Goal: Transaction & Acquisition: Book appointment/travel/reservation

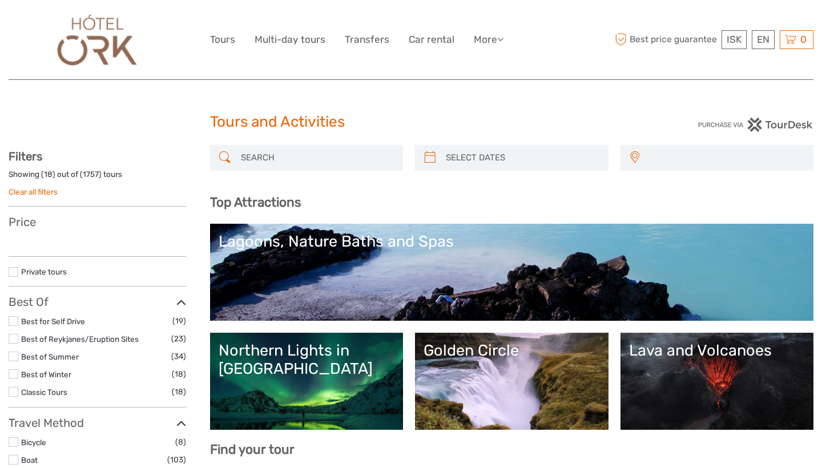
select select
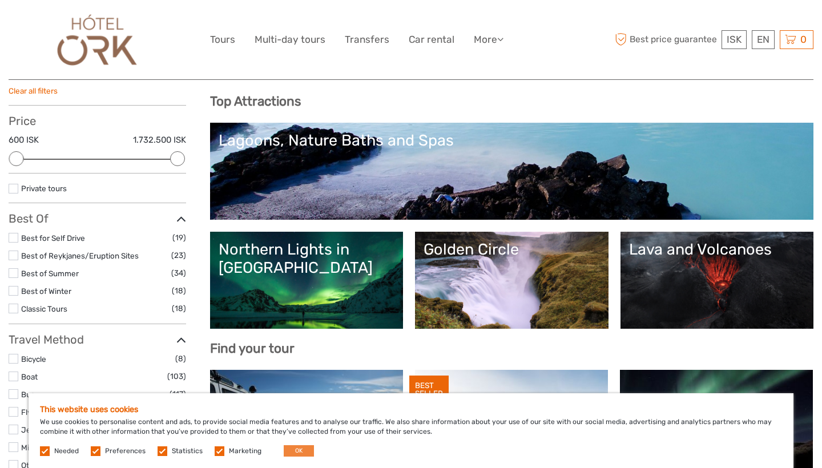
click at [290, 450] on button "OK" at bounding box center [299, 450] width 30 height 11
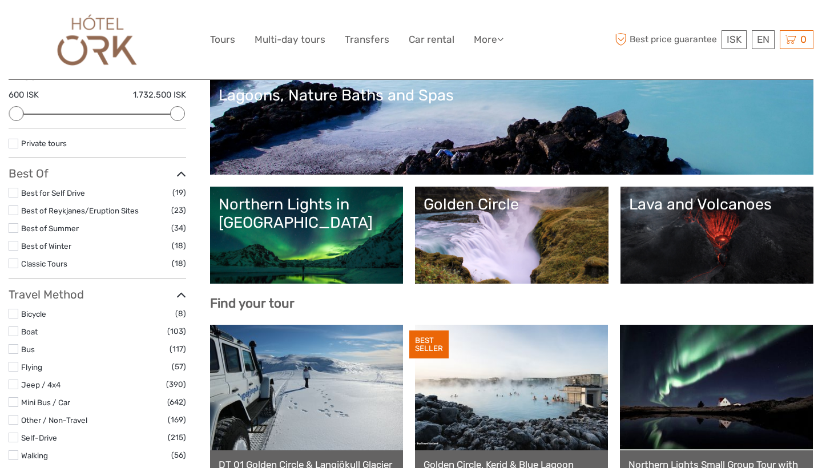
scroll to position [153, 0]
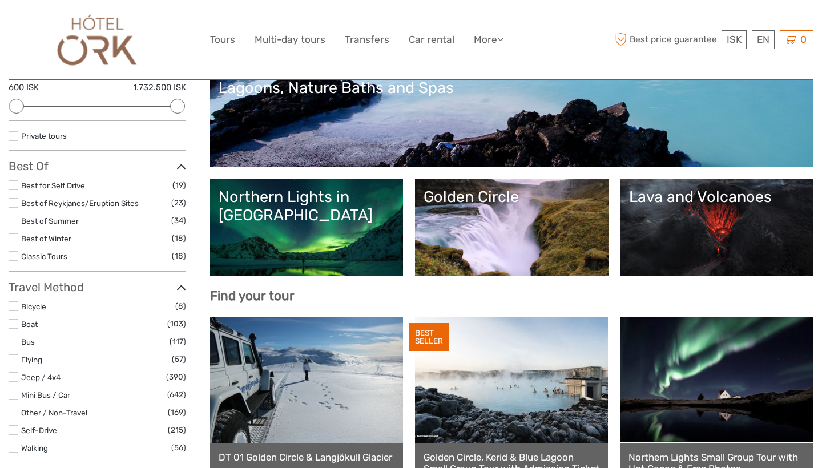
click at [681, 227] on link "Lava and Volcanoes" at bounding box center [717, 228] width 176 height 80
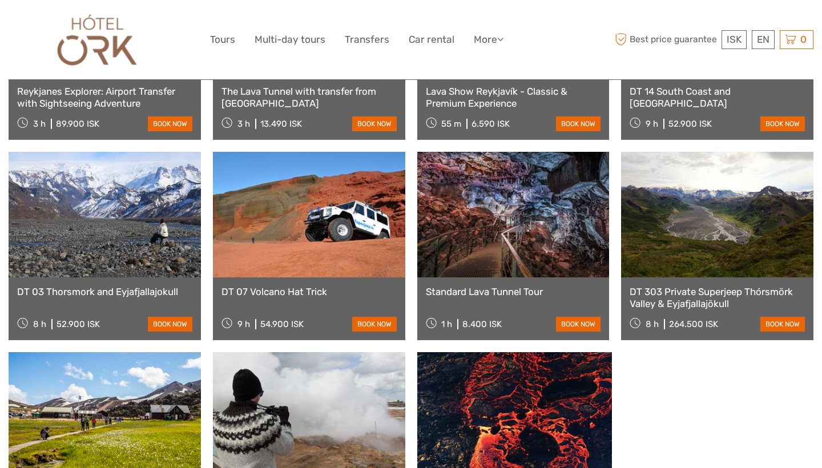
scroll to position [618, 0]
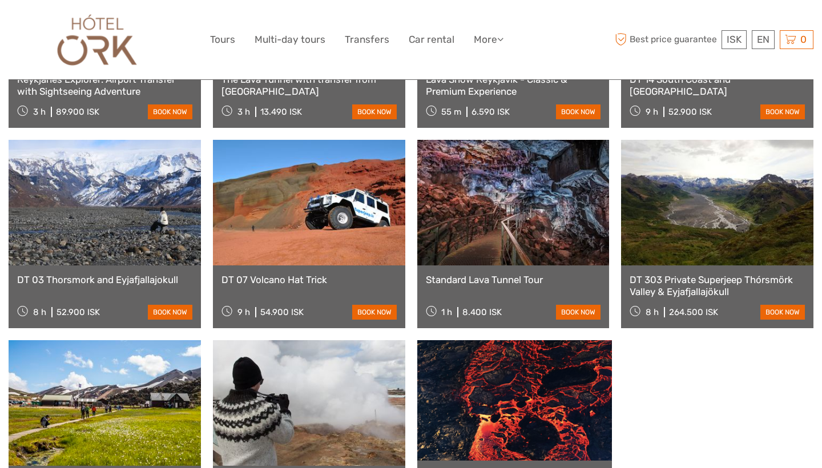
click at [536, 202] on link at bounding box center [513, 203] width 192 height 126
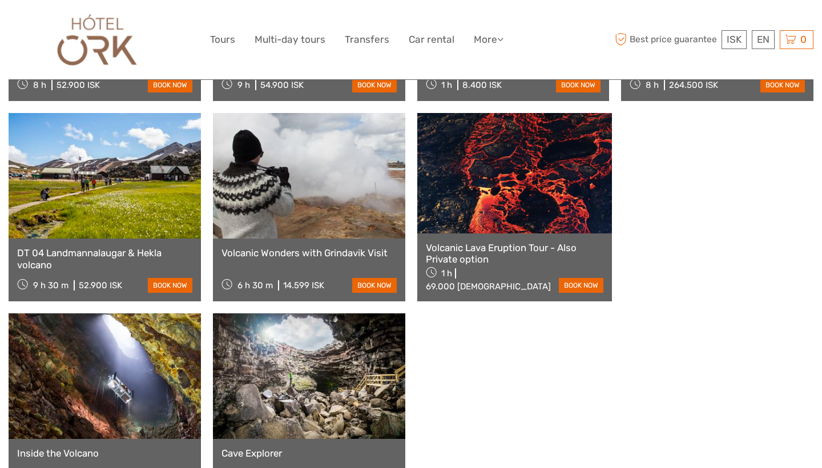
scroll to position [847, 0]
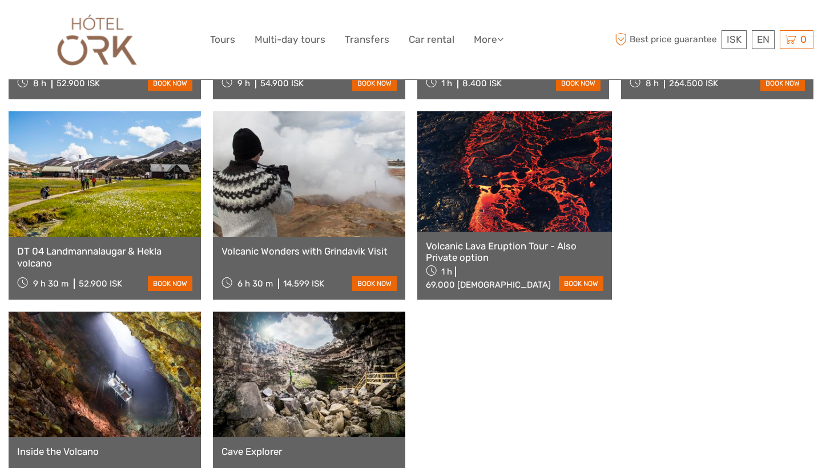
click at [515, 189] on link at bounding box center [514, 171] width 195 height 120
click at [306, 173] on link at bounding box center [309, 174] width 192 height 126
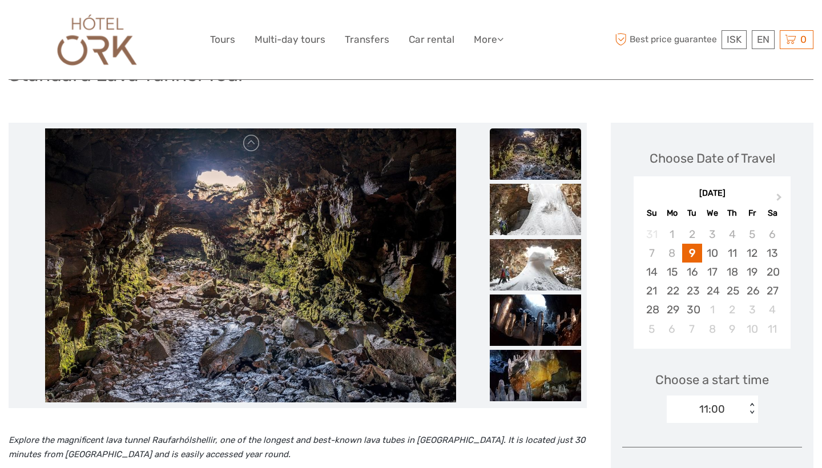
scroll to position [103, 0]
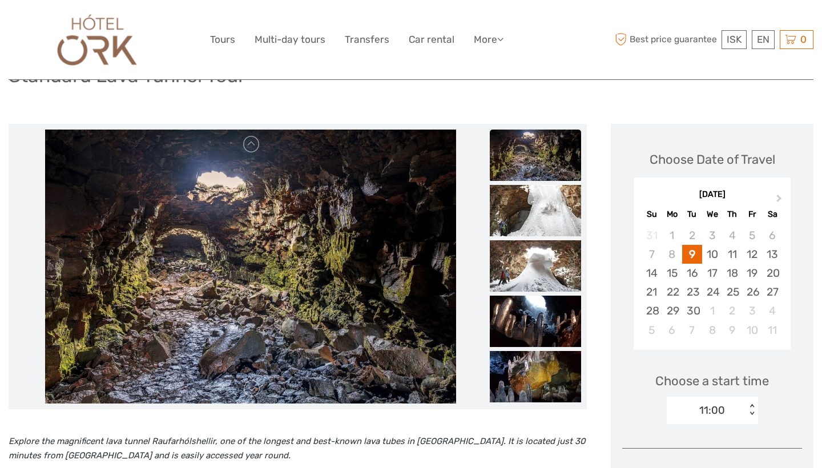
click at [314, 249] on img at bounding box center [250, 267] width 411 height 274
click at [538, 159] on img at bounding box center [535, 155] width 91 height 51
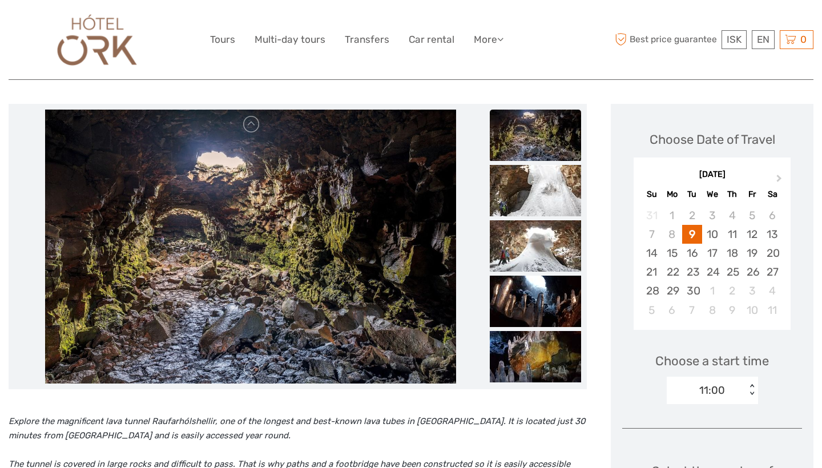
scroll to position [115, 0]
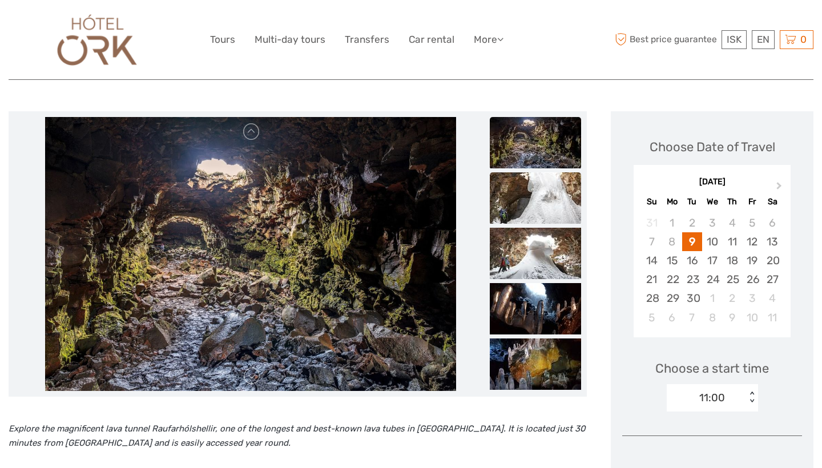
click at [533, 195] on img at bounding box center [535, 197] width 91 height 51
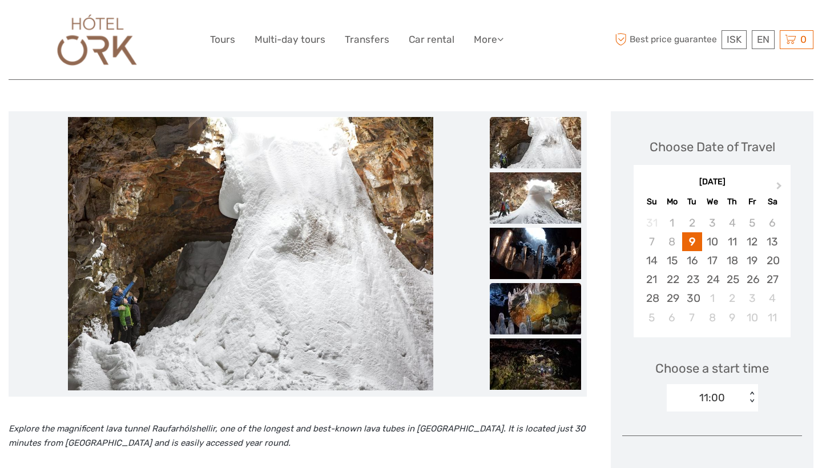
click at [537, 304] on img at bounding box center [535, 308] width 91 height 51
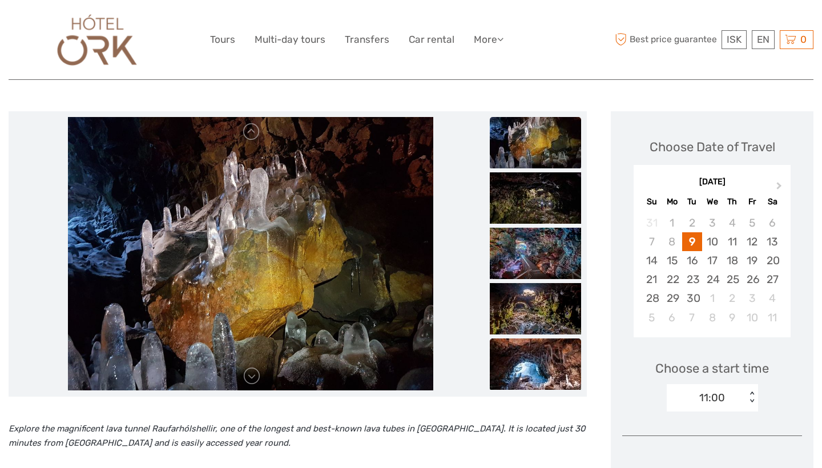
click at [540, 345] on img at bounding box center [535, 363] width 91 height 51
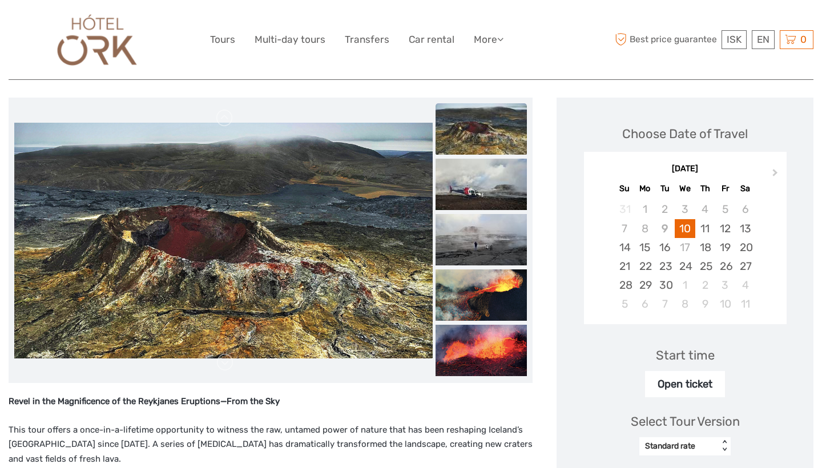
scroll to position [127, 0]
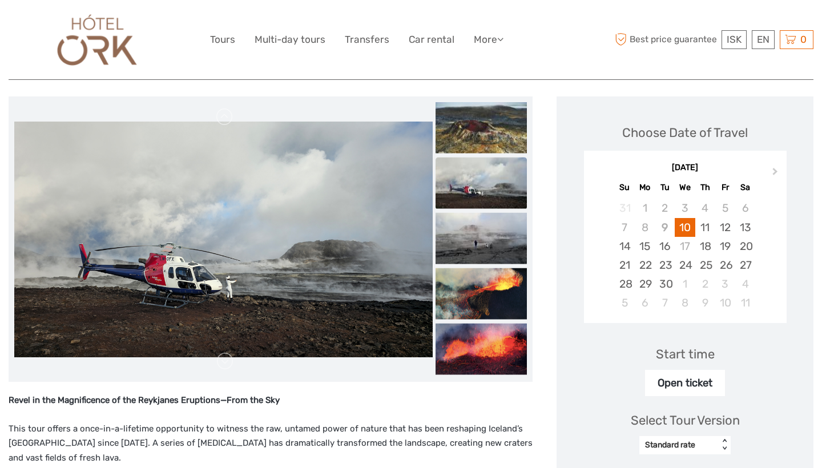
click at [527, 180] on img at bounding box center [480, 182] width 91 height 51
click at [527, 229] on img at bounding box center [480, 238] width 91 height 51
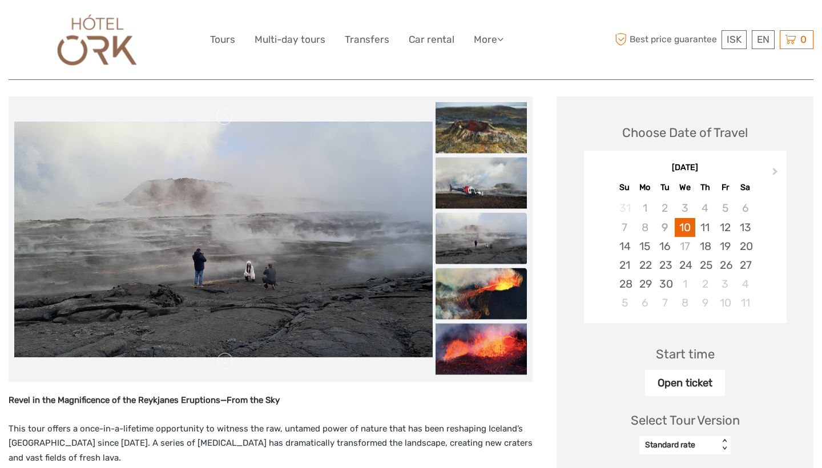
click at [527, 287] on img at bounding box center [480, 293] width 91 height 51
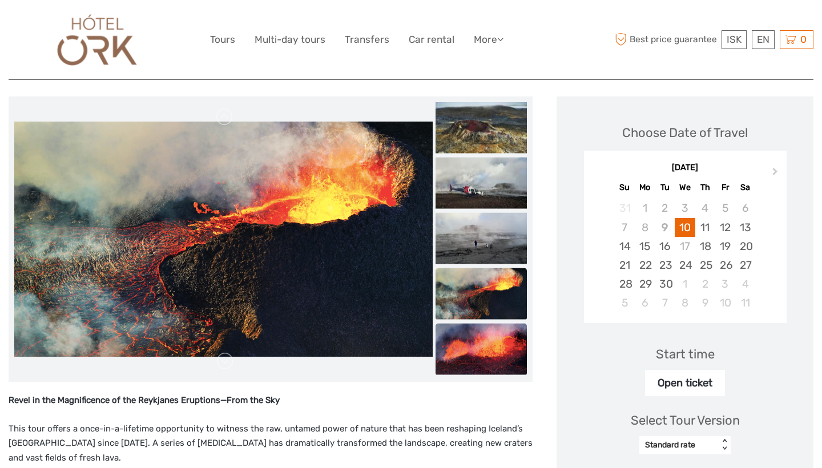
click at [527, 342] on img at bounding box center [480, 349] width 91 height 51
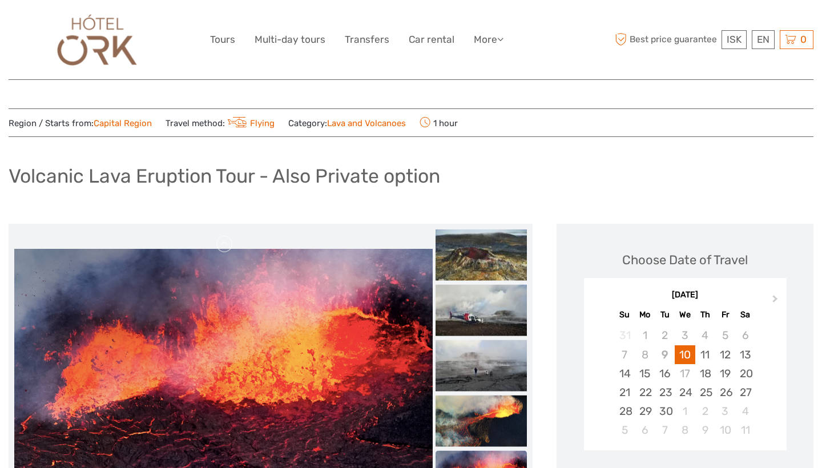
scroll to position [0, 0]
